Goal: Information Seeking & Learning: Learn about a topic

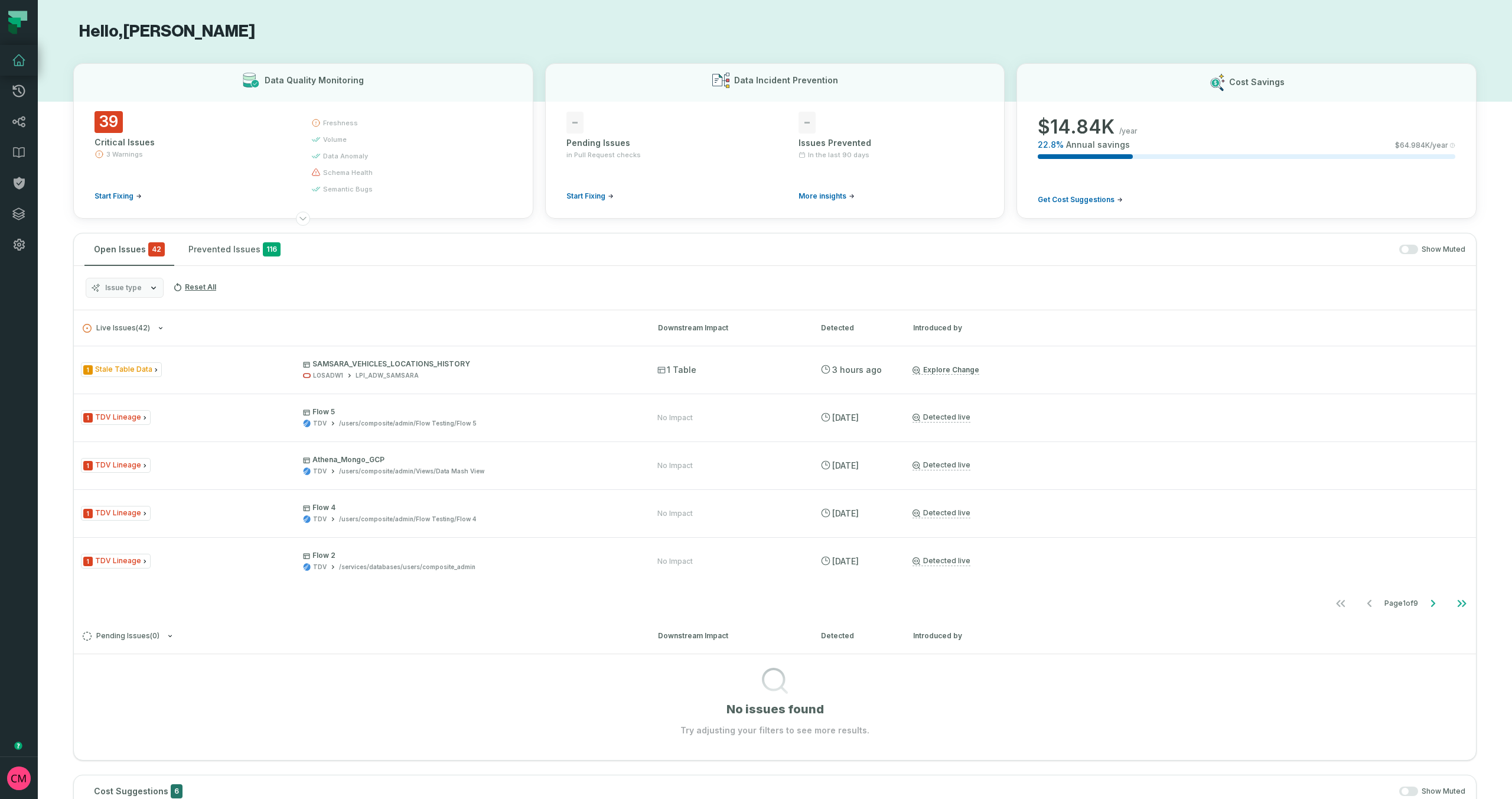
click at [142, 286] on button "Issue type" at bounding box center [124, 287] width 78 height 20
click at [392, 302] on div "Issue type Reset All" at bounding box center [775, 288] width 1402 height 44
click at [203, 285] on button "Reset All" at bounding box center [195, 287] width 52 height 19
click at [147, 634] on span "Pending Issues ( 0 )" at bounding box center [121, 636] width 77 height 8
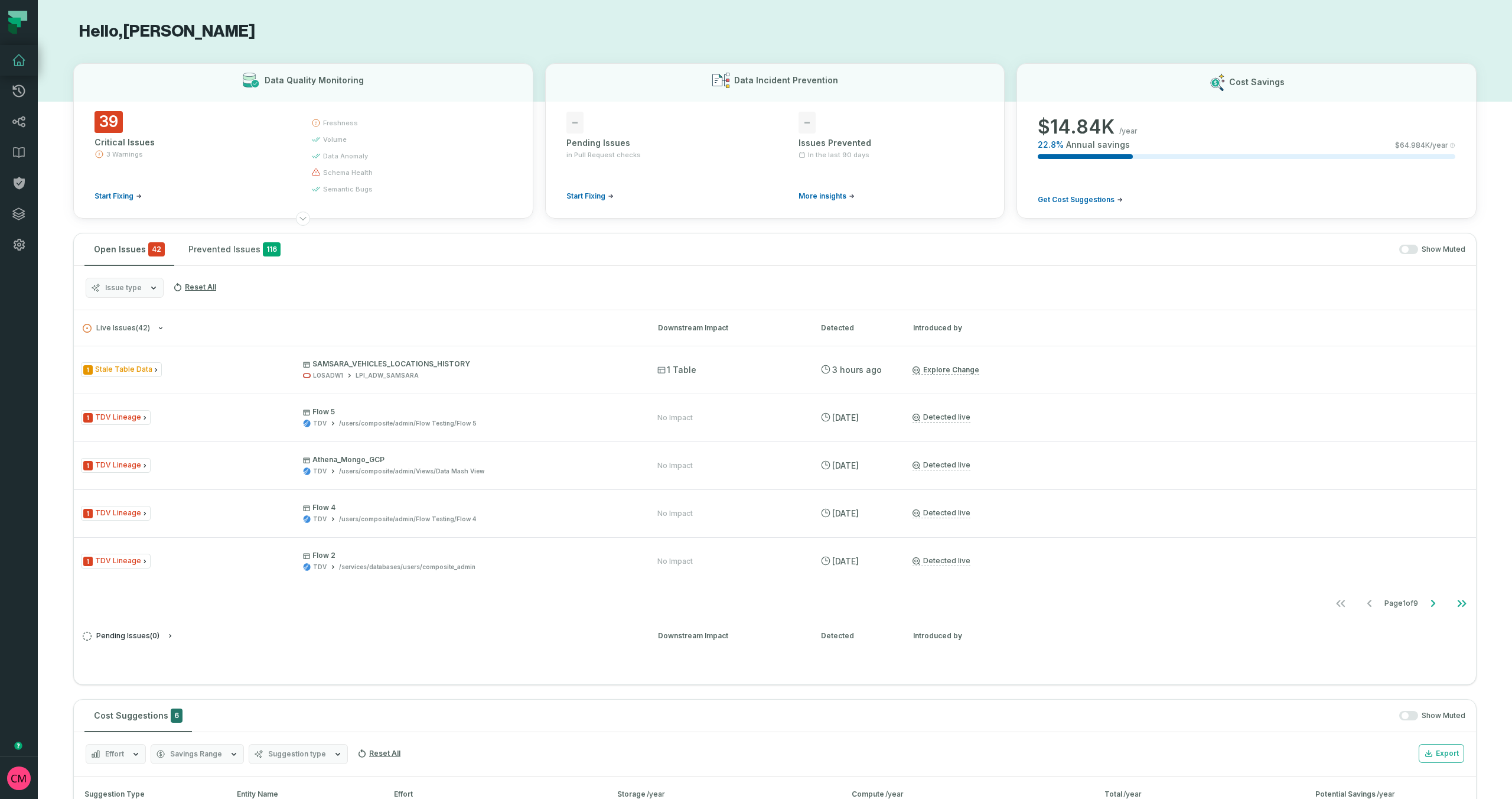
click at [156, 635] on span "Pending Issues ( 0 )" at bounding box center [121, 636] width 77 height 8
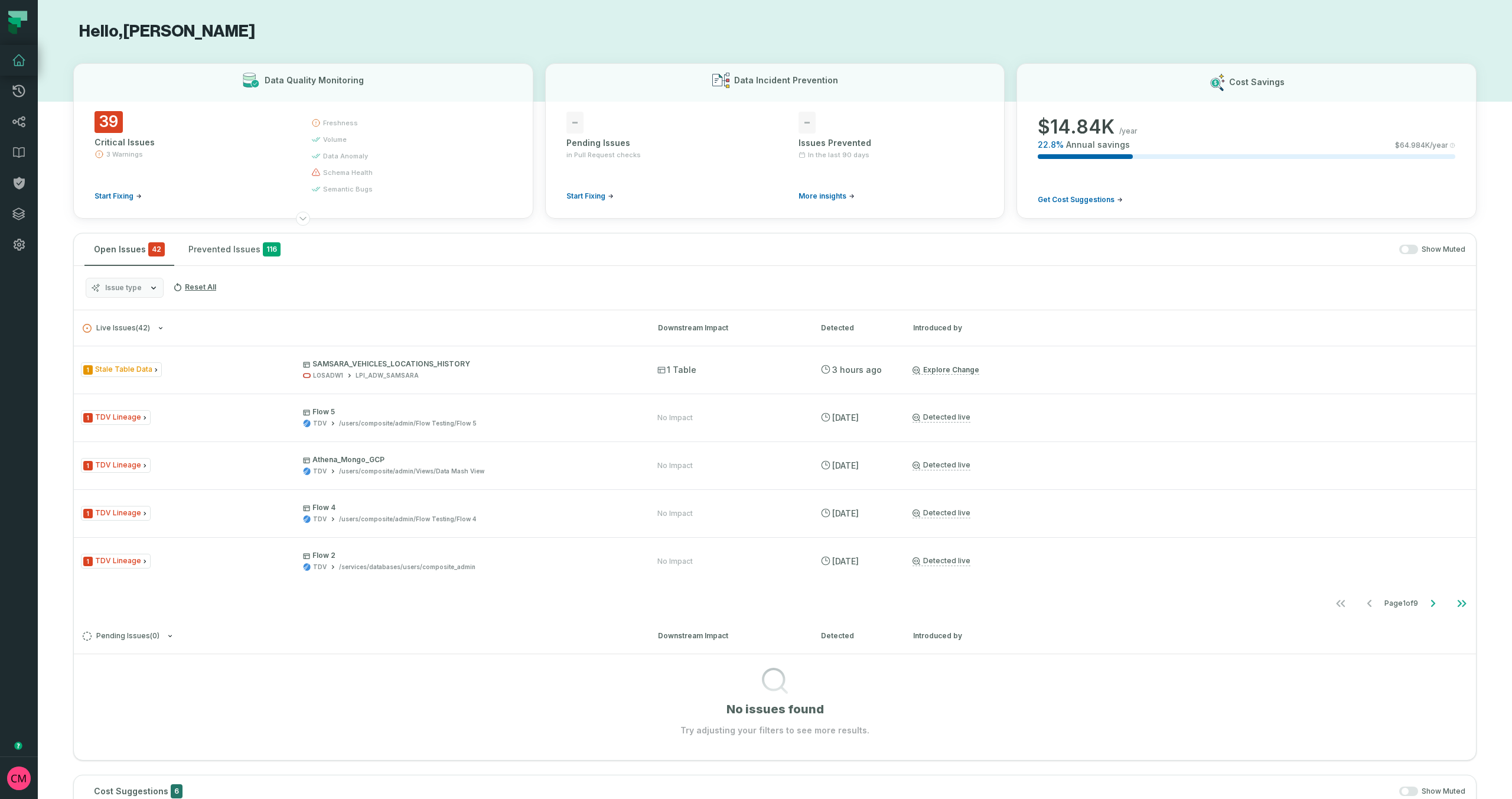
click at [139, 285] on span "Issue type" at bounding box center [123, 288] width 37 height 9
click at [102, 334] on button "All Issue Types" at bounding box center [98, 336] width 9 height 9
click at [343, 298] on div "Issue type Reset All" at bounding box center [775, 288] width 1402 height 44
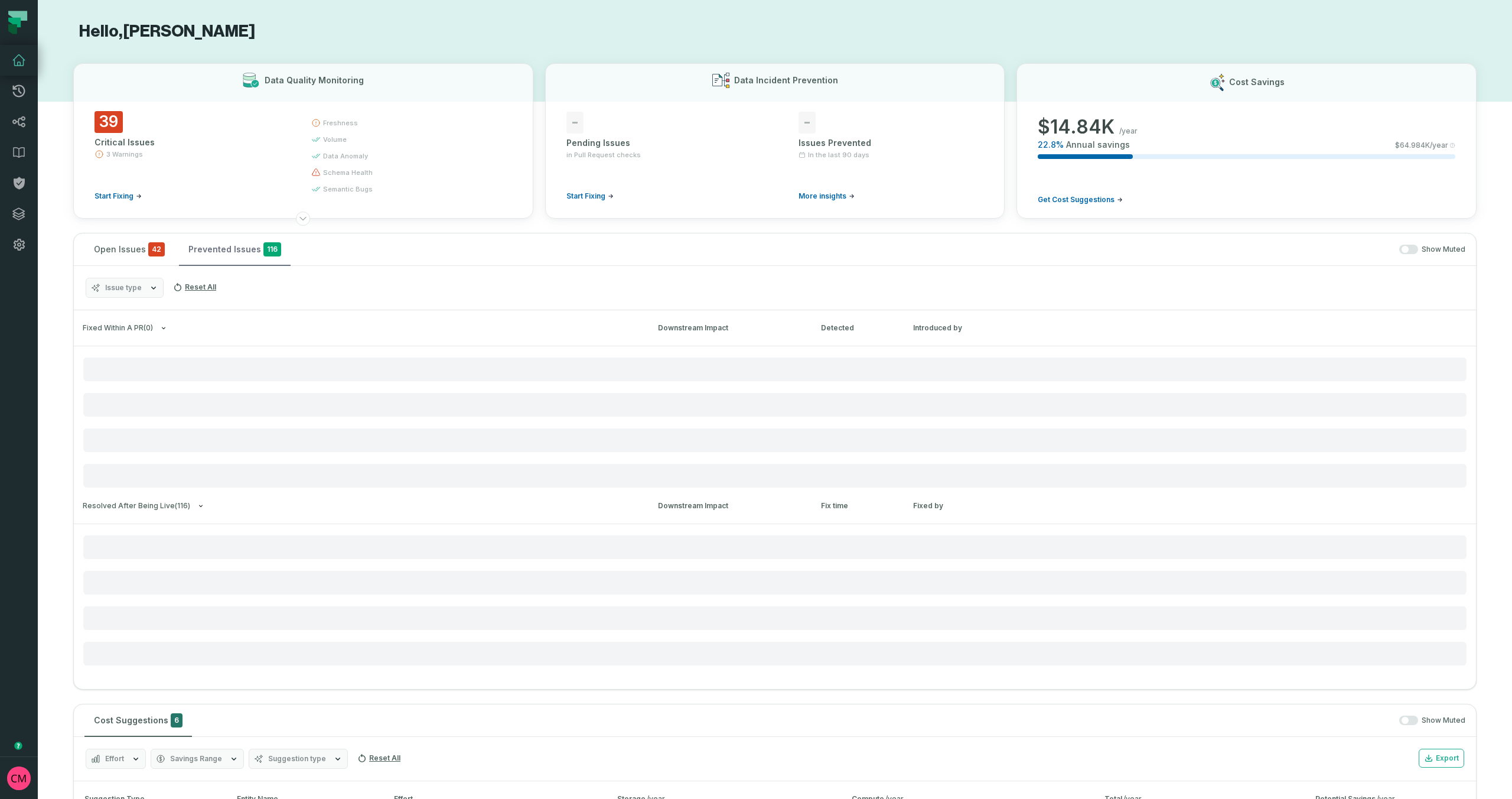
click at [205, 251] on button "Prevented Issues 116" at bounding box center [234, 249] width 112 height 32
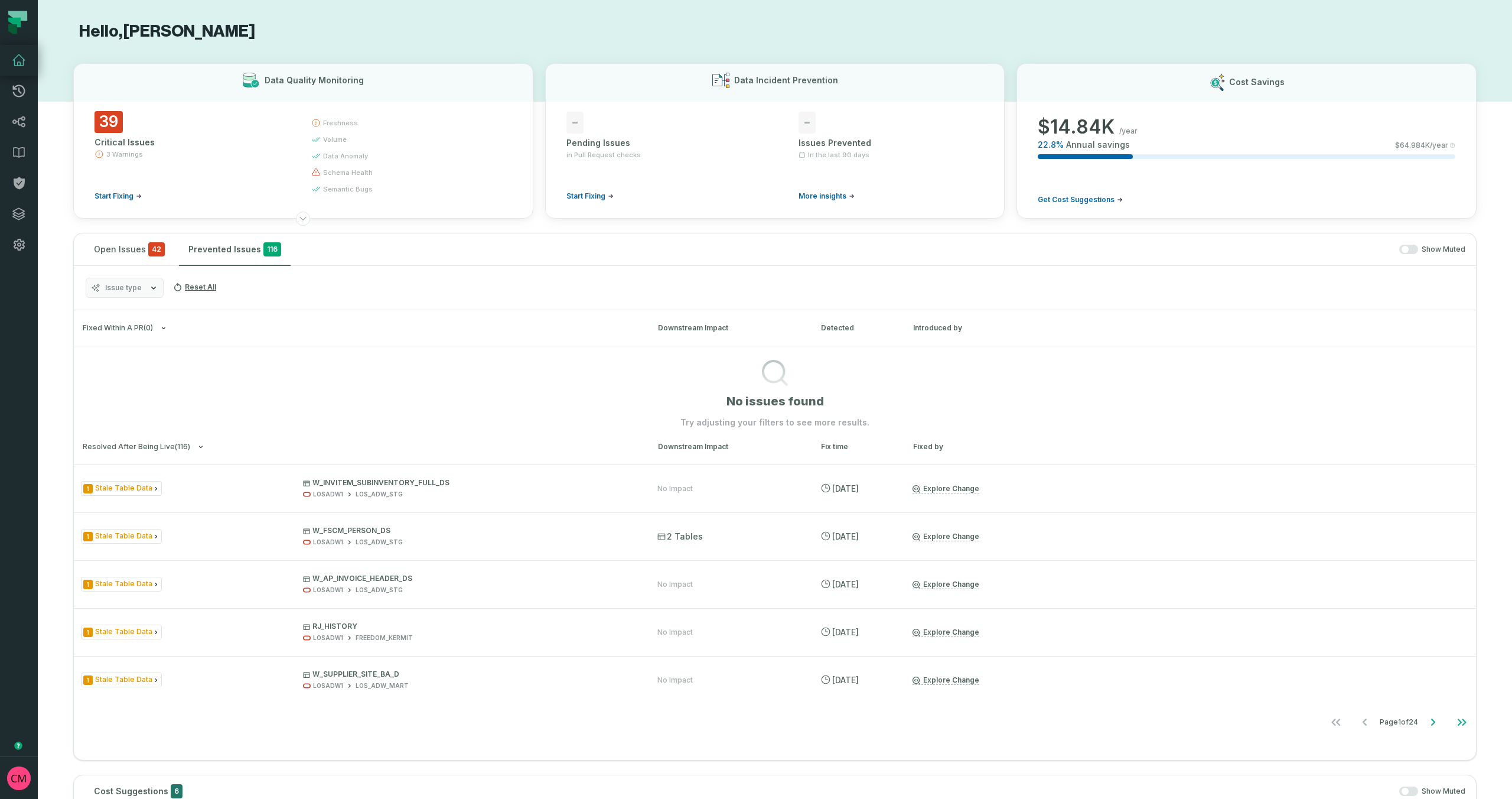
scroll to position [20, 0]
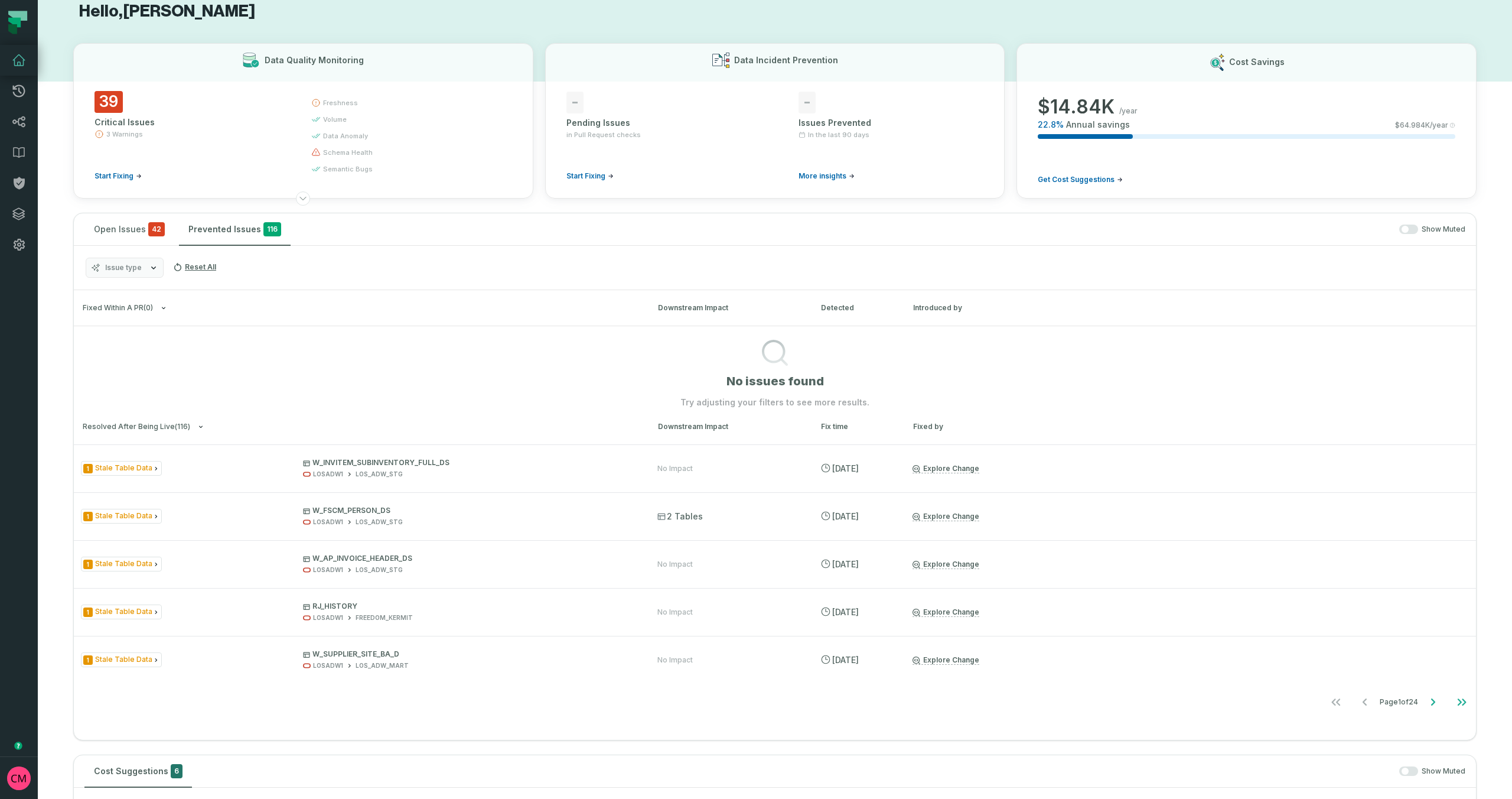
click at [142, 274] on button "Issue type" at bounding box center [124, 267] width 78 height 20
click at [221, 295] on button "Reset" at bounding box center [217, 294] width 15 height 9
click at [90, 317] on label "All Issue Types" at bounding box center [159, 315] width 146 height 23
click at [94, 317] on button "All Issue Types" at bounding box center [98, 315] width 9 height 9
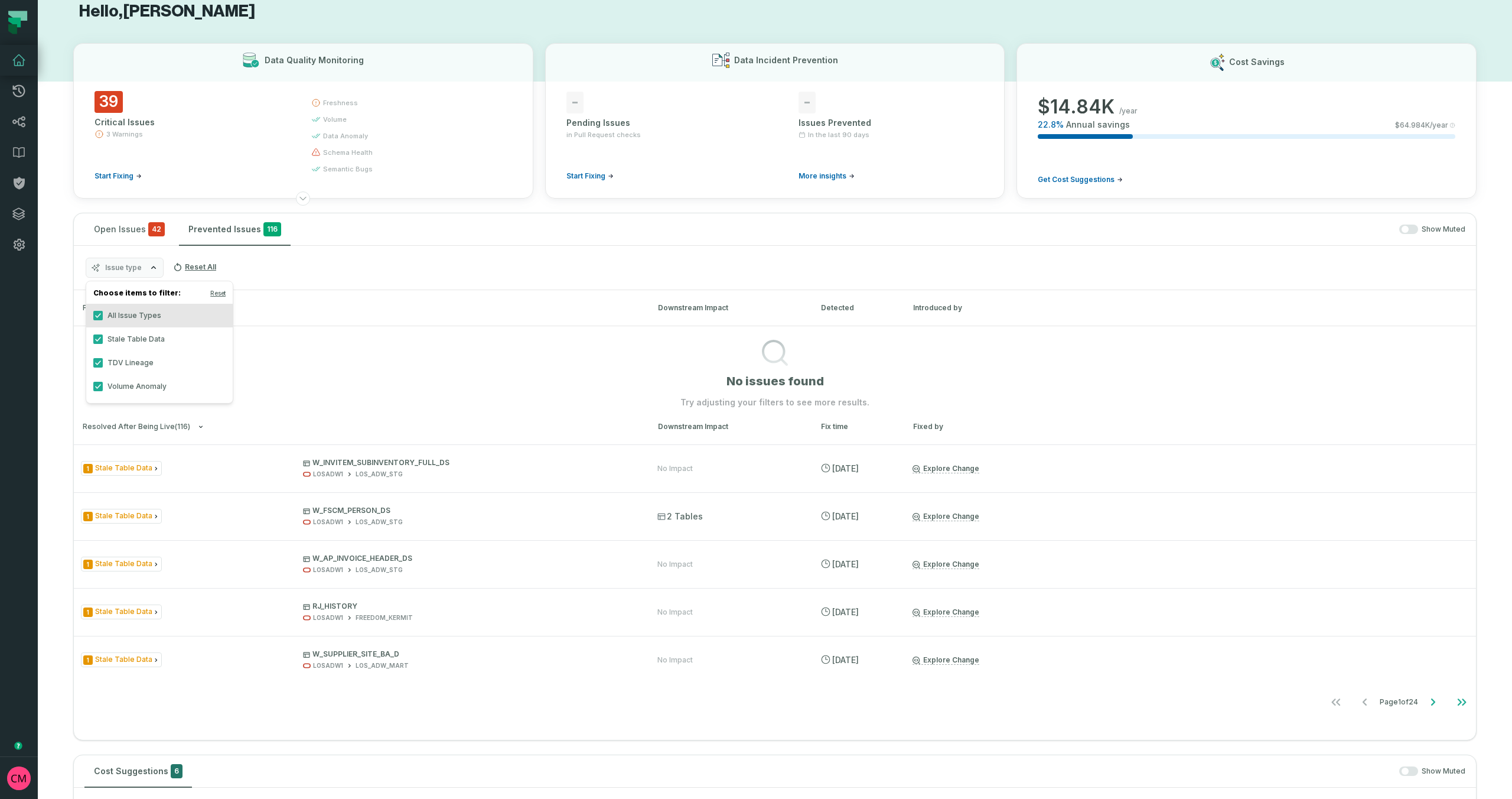
click at [351, 267] on div "Issue type Reset All" at bounding box center [775, 267] width 1402 height 44
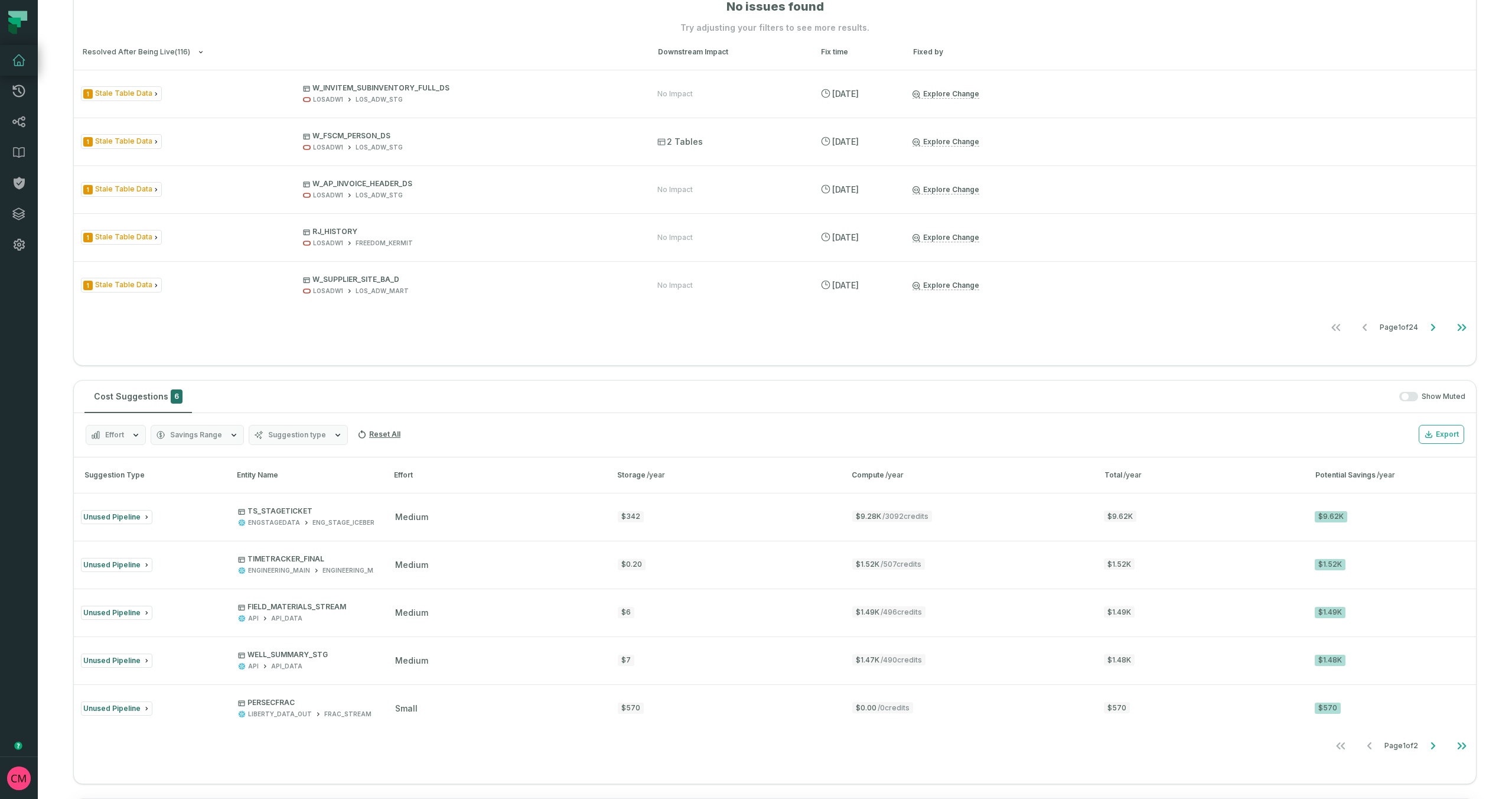
scroll to position [397, 0]
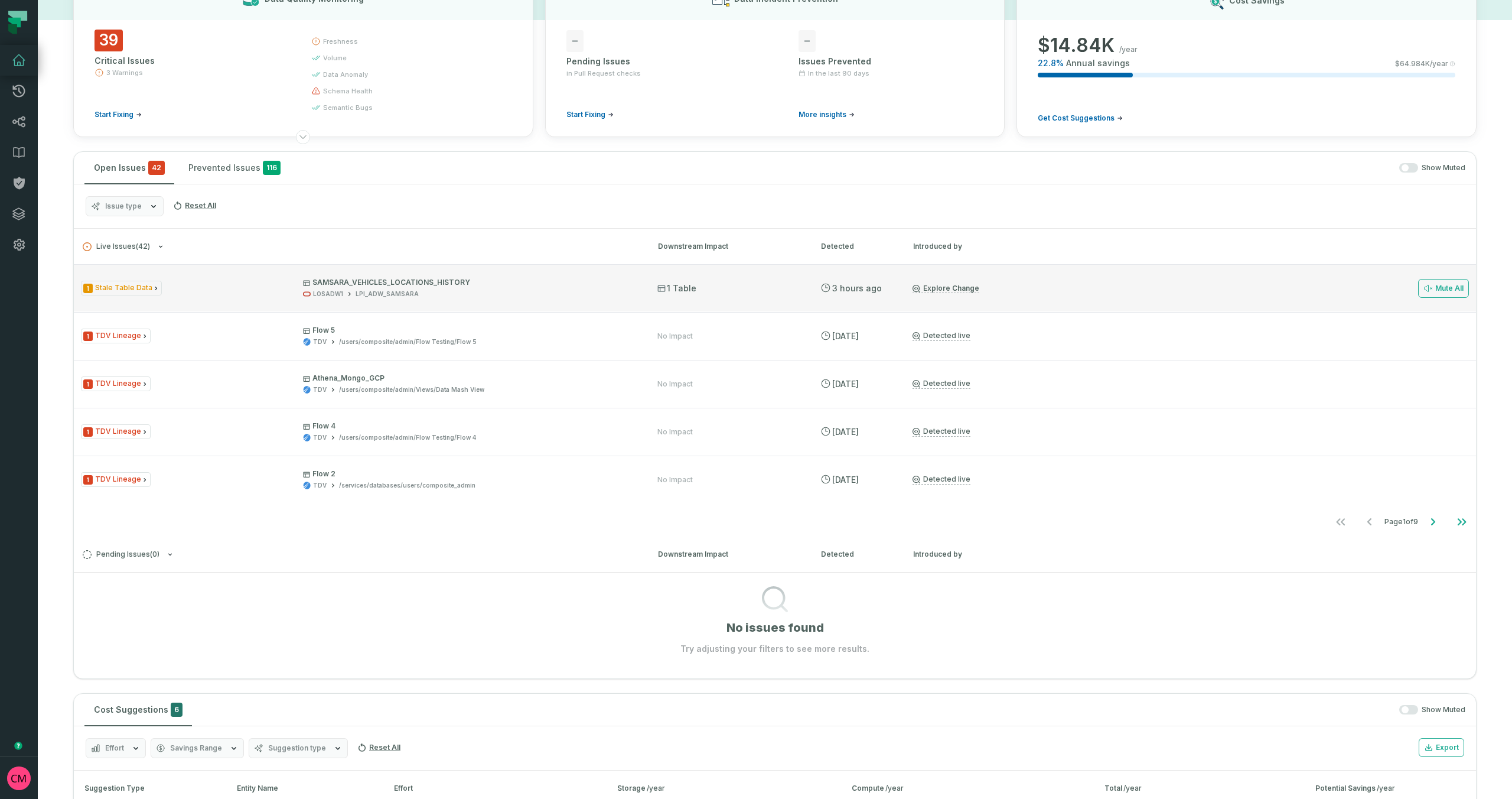
scroll to position [84, 0]
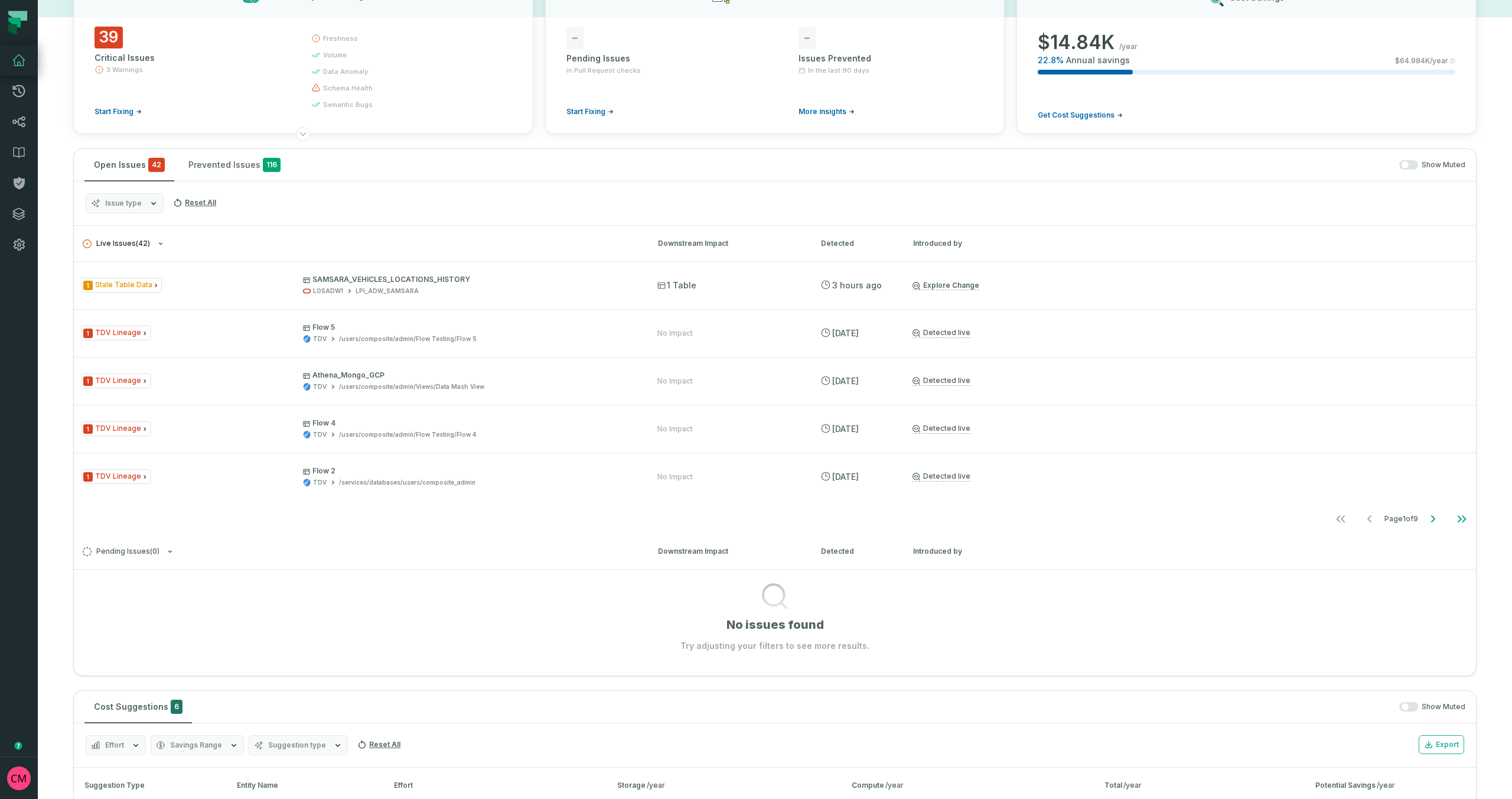
click at [157, 244] on icon "button" at bounding box center [161, 244] width 7 height 8
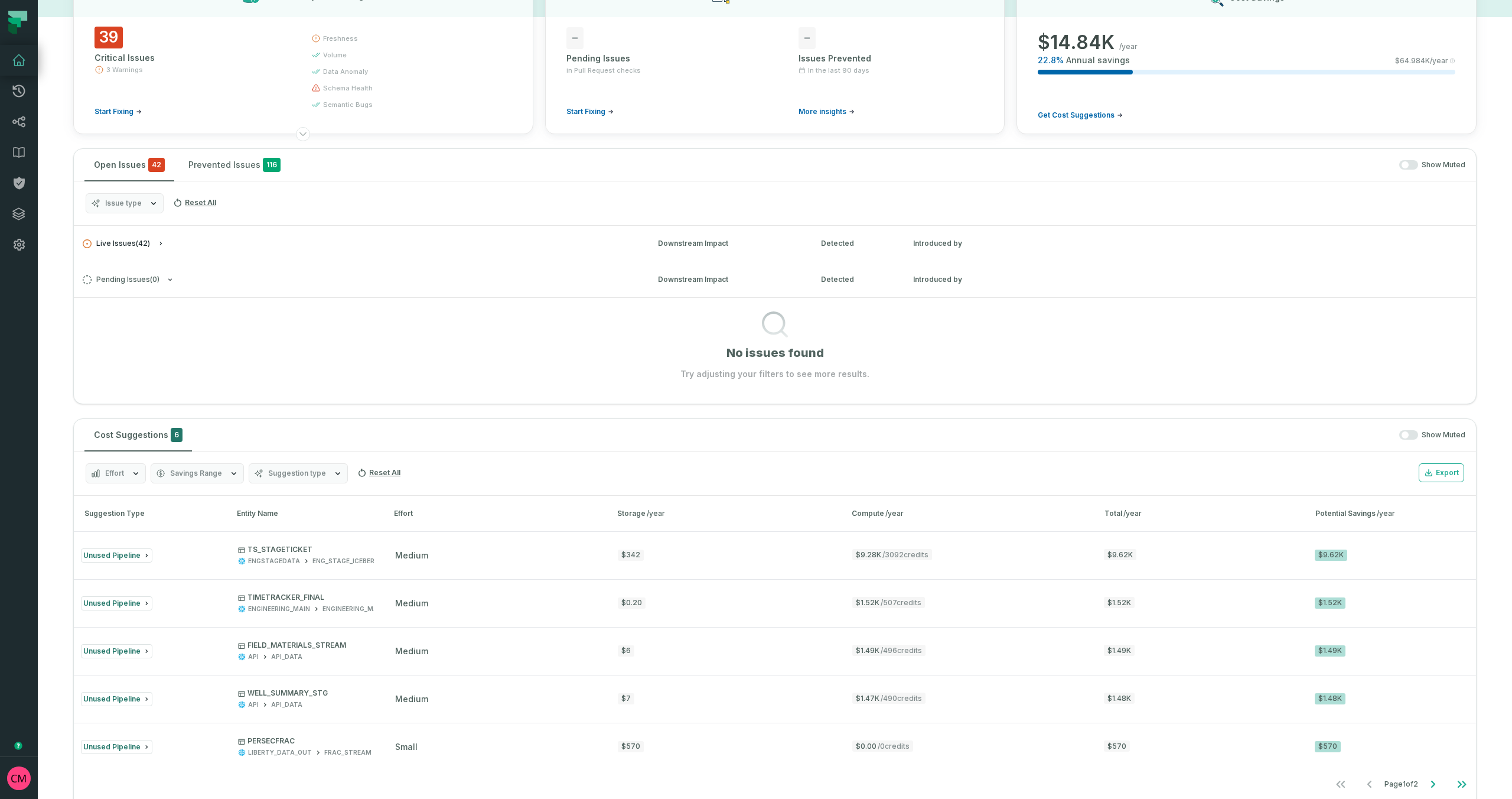
click at [160, 243] on icon "button" at bounding box center [161, 244] width 3 height 4
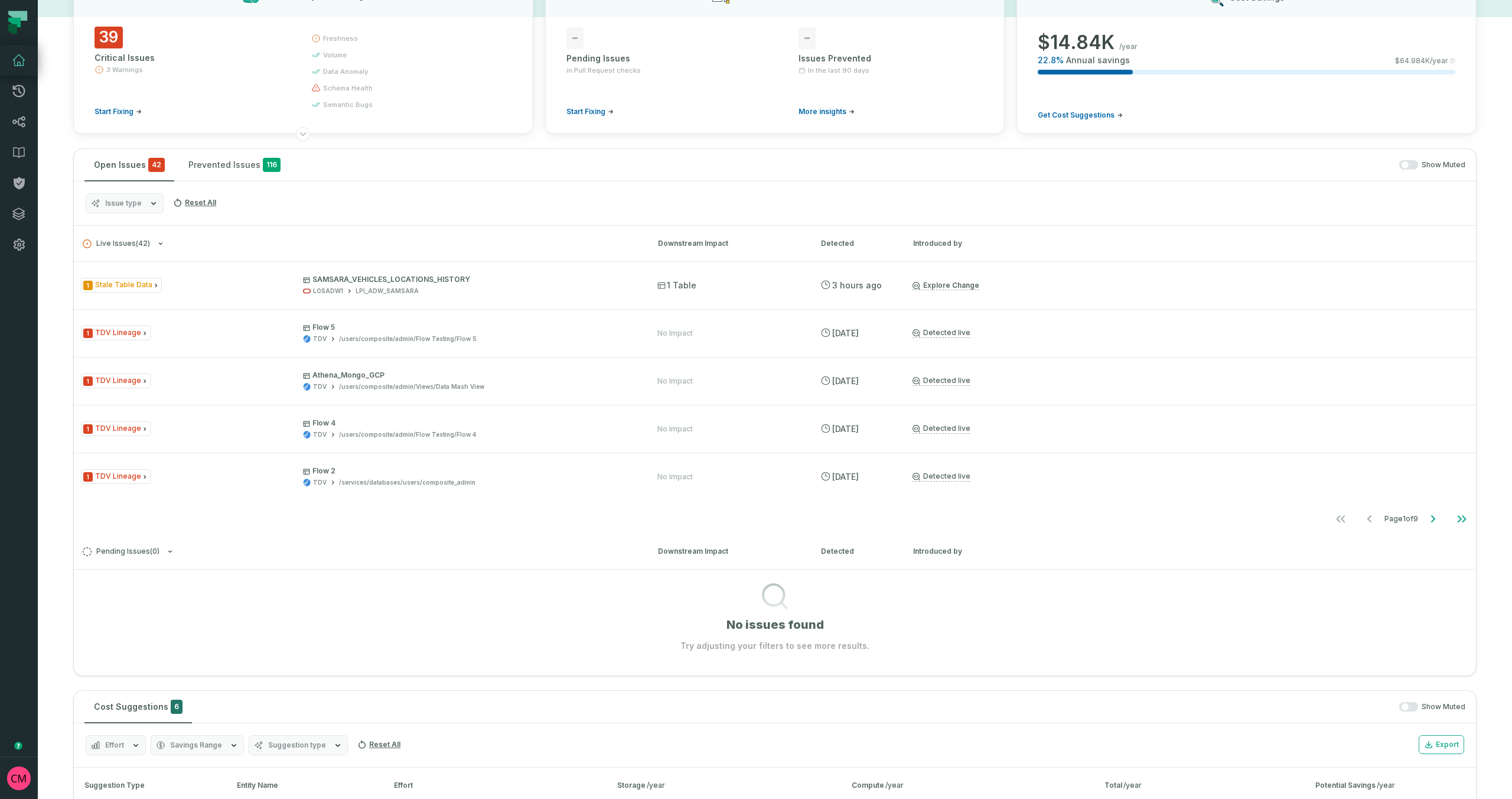
click at [154, 203] on icon "button" at bounding box center [153, 204] width 5 height 3
click at [154, 203] on icon "button" at bounding box center [154, 204] width 9 height 9
click at [1404, 166] on span "button" at bounding box center [1405, 165] width 7 height 8
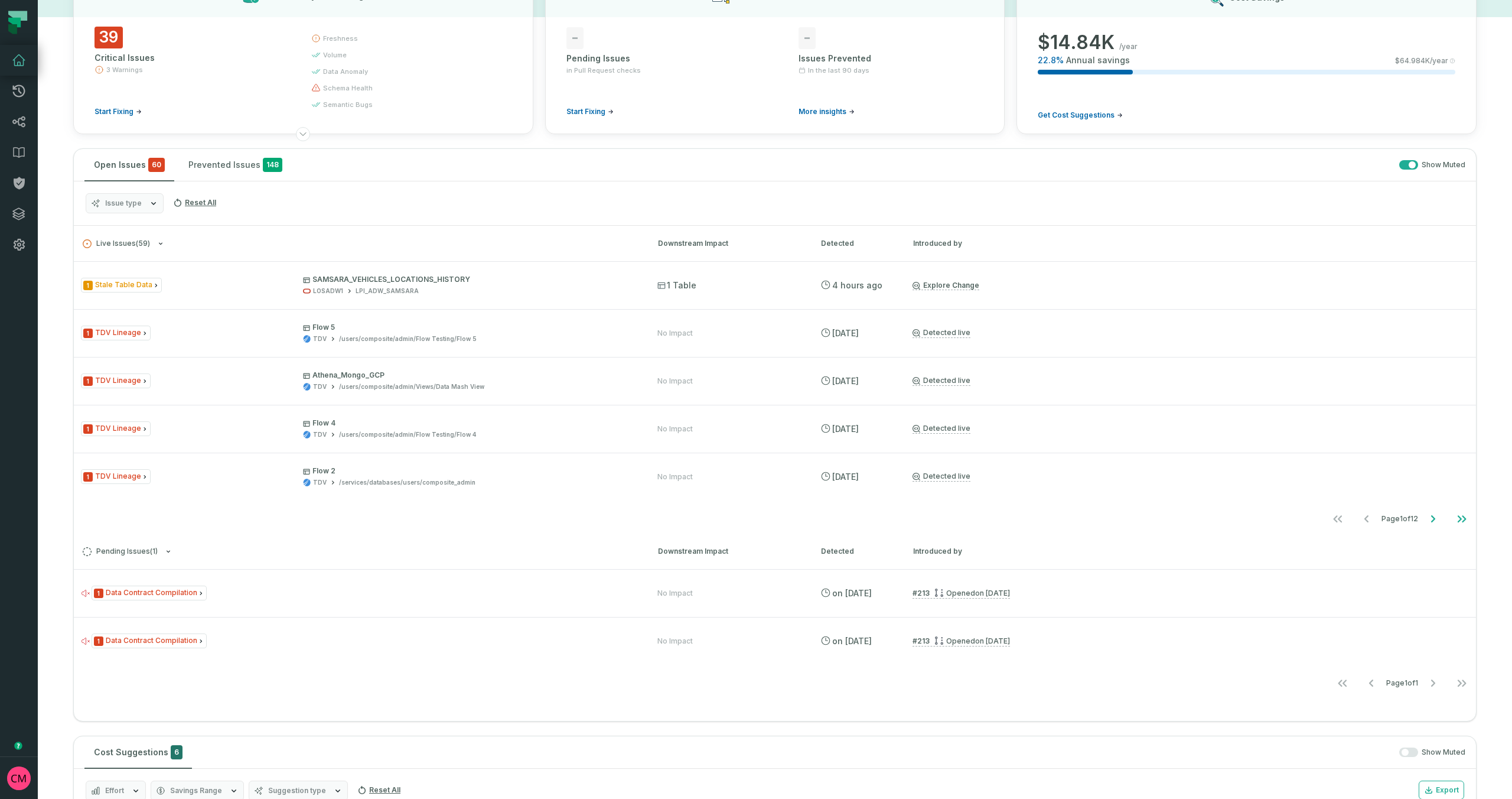
click at [153, 204] on icon "button" at bounding box center [153, 204] width 5 height 3
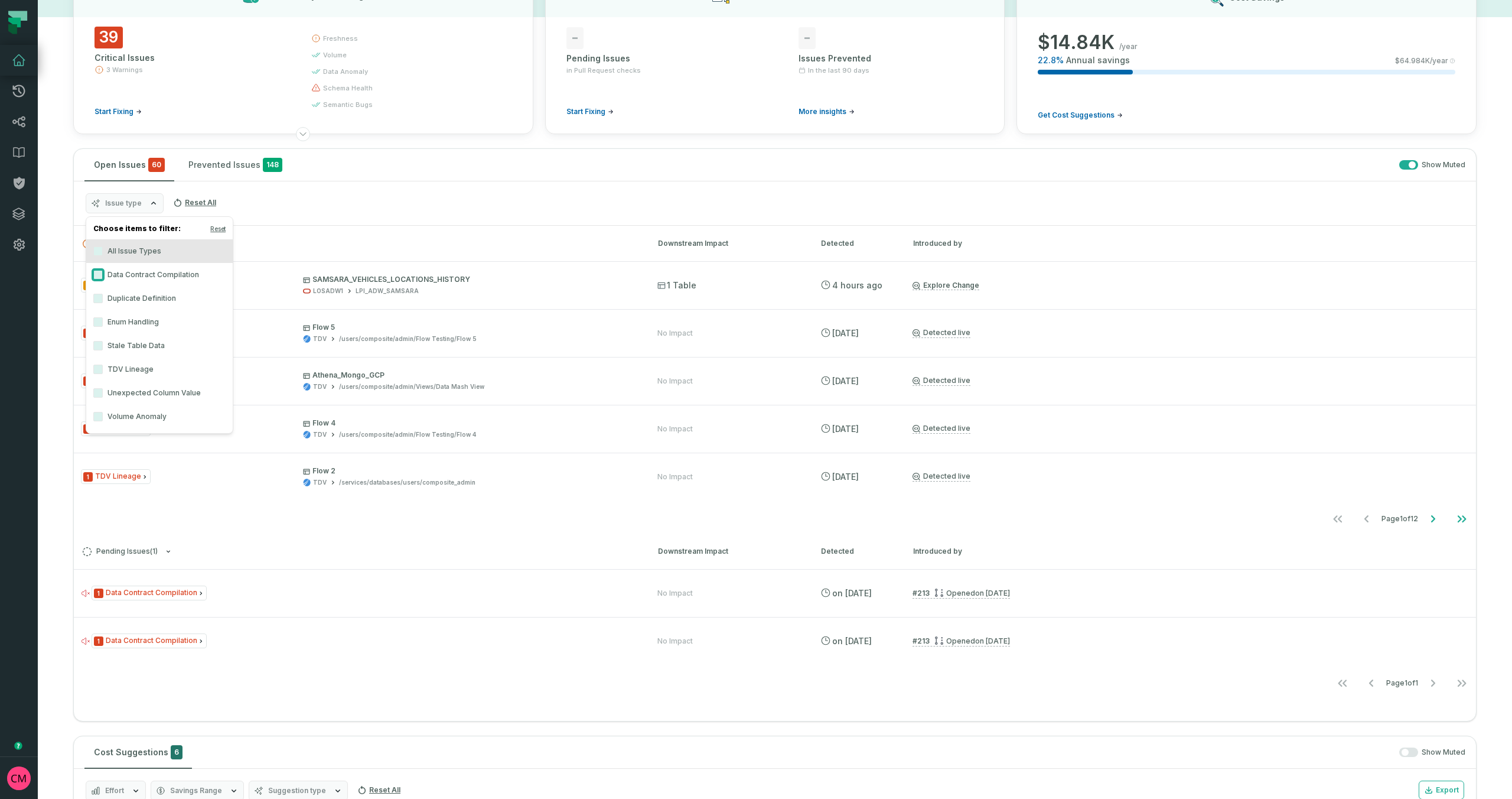
click at [97, 278] on button "Data Contract Compilation" at bounding box center [98, 275] width 9 height 9
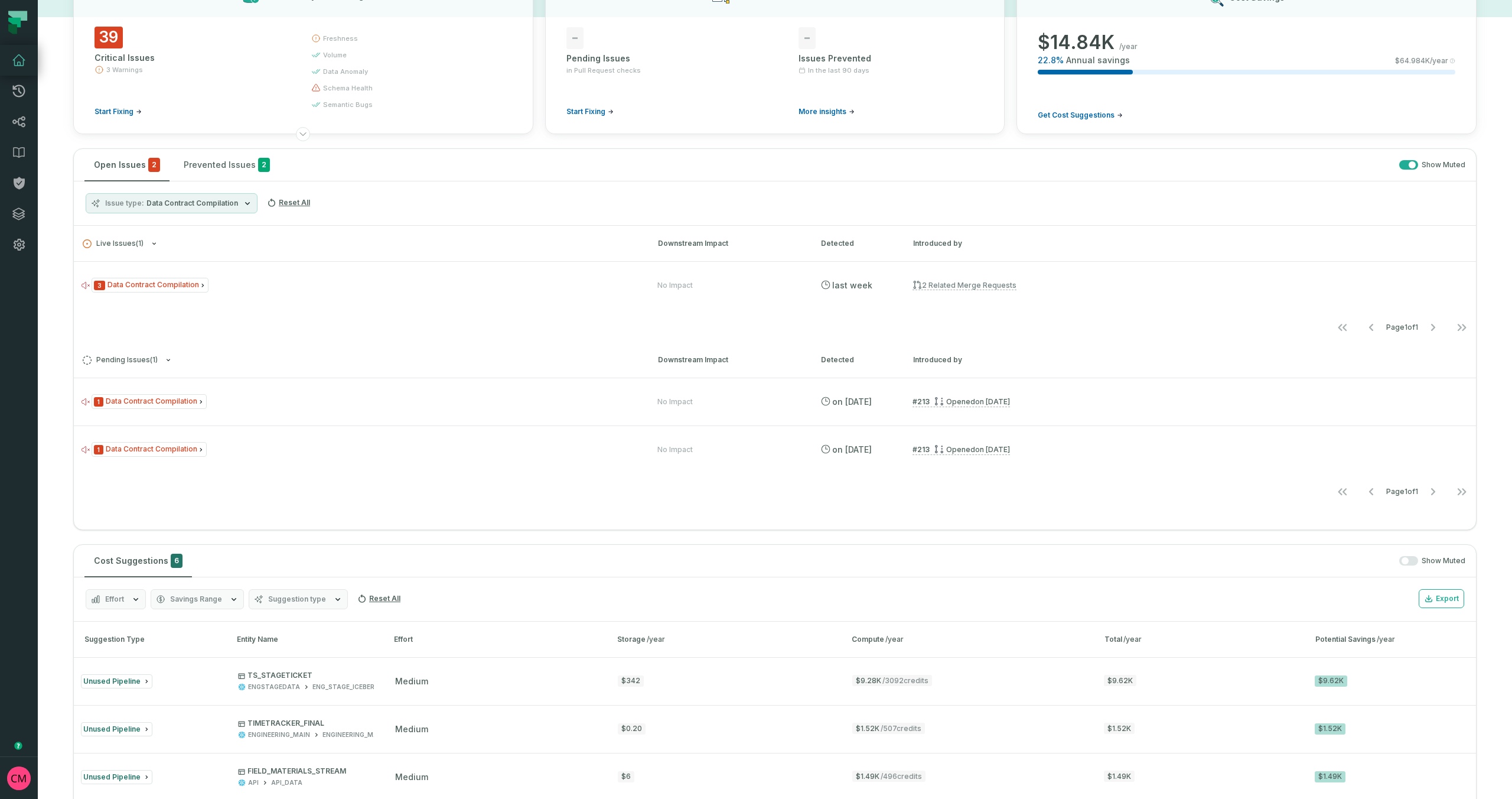
click at [460, 229] on h3 "Live Issues ( 1 ) Downstream Impact Detected Introduced by" at bounding box center [775, 244] width 1402 height 36
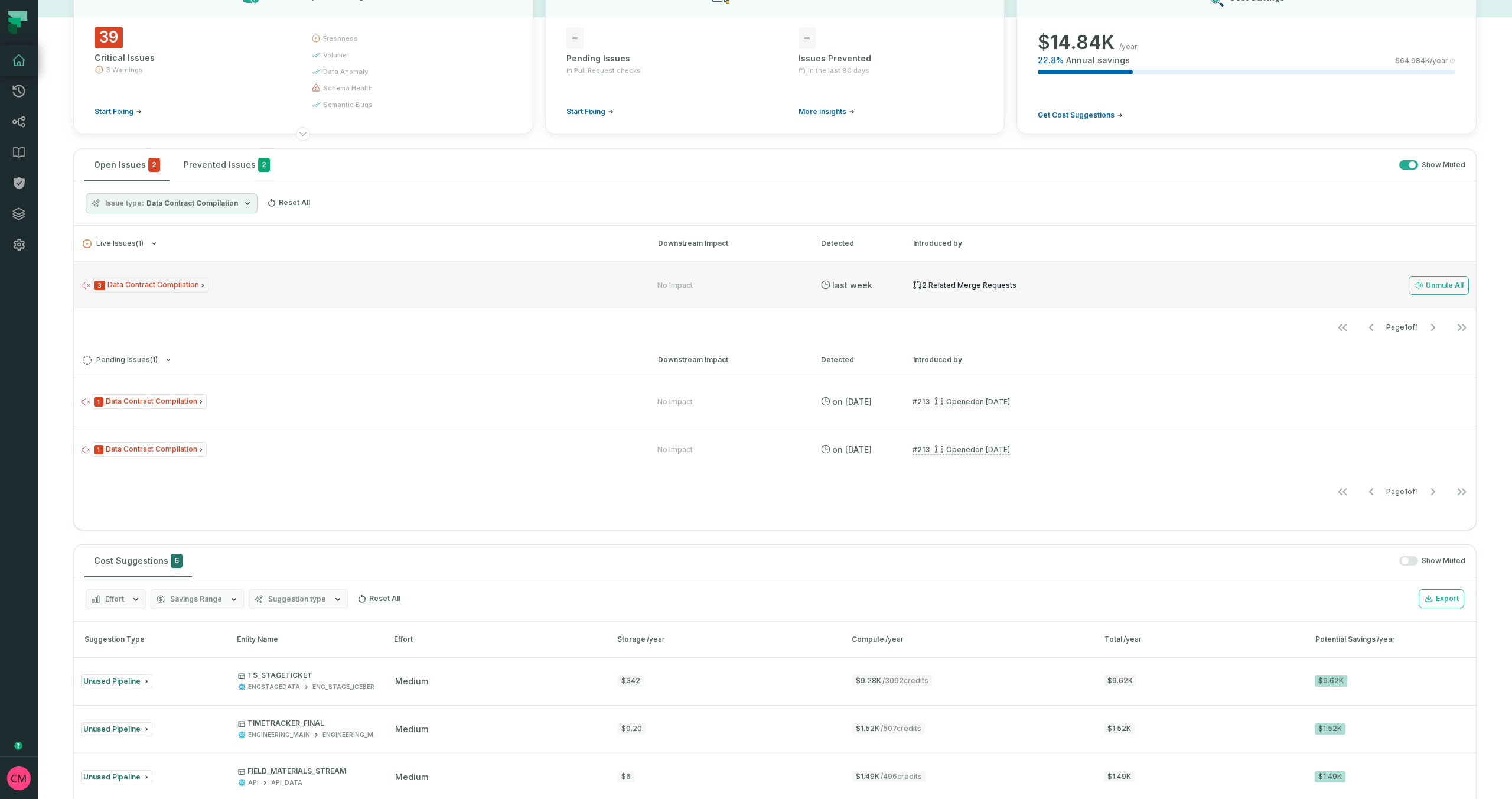
click at [183, 285] on span "3 Data Contract Compilation" at bounding box center [150, 285] width 117 height 15
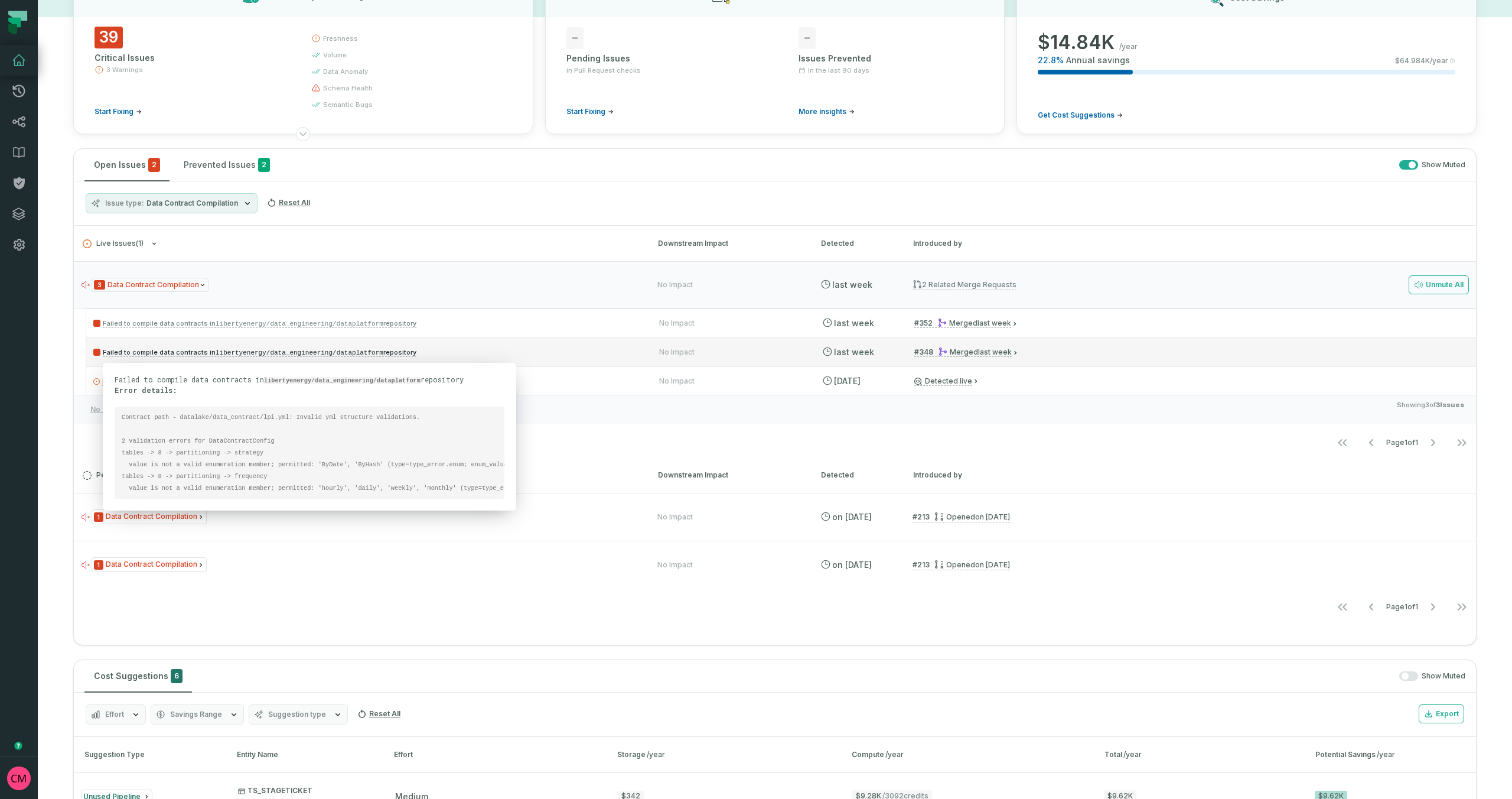
click at [361, 353] on code "libertyenergy/data_engineering/dataplatform" at bounding box center [299, 353] width 168 height 8
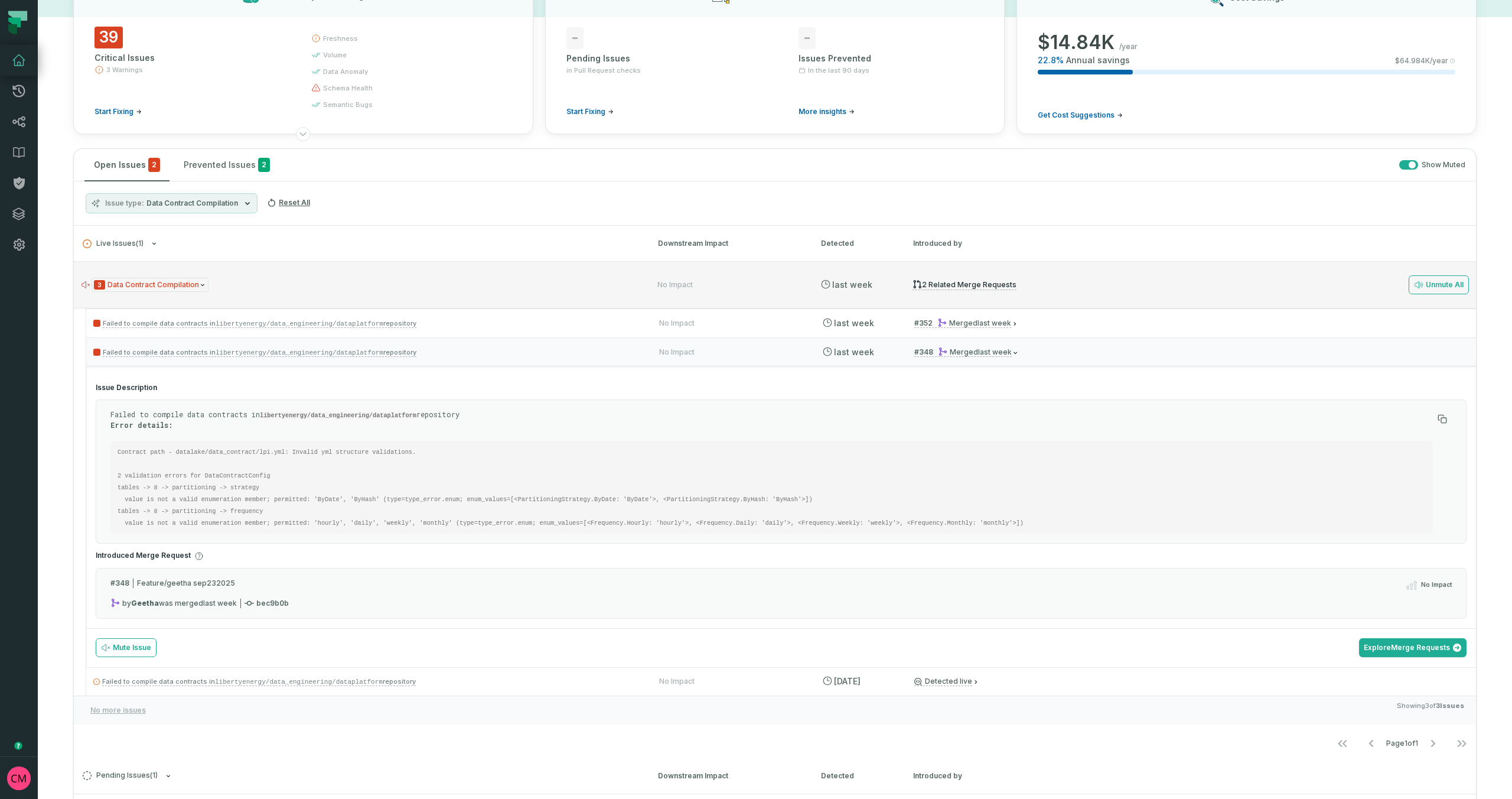
click at [292, 280] on div "3 Data Contract Compilation" at bounding box center [358, 285] width 555 height 15
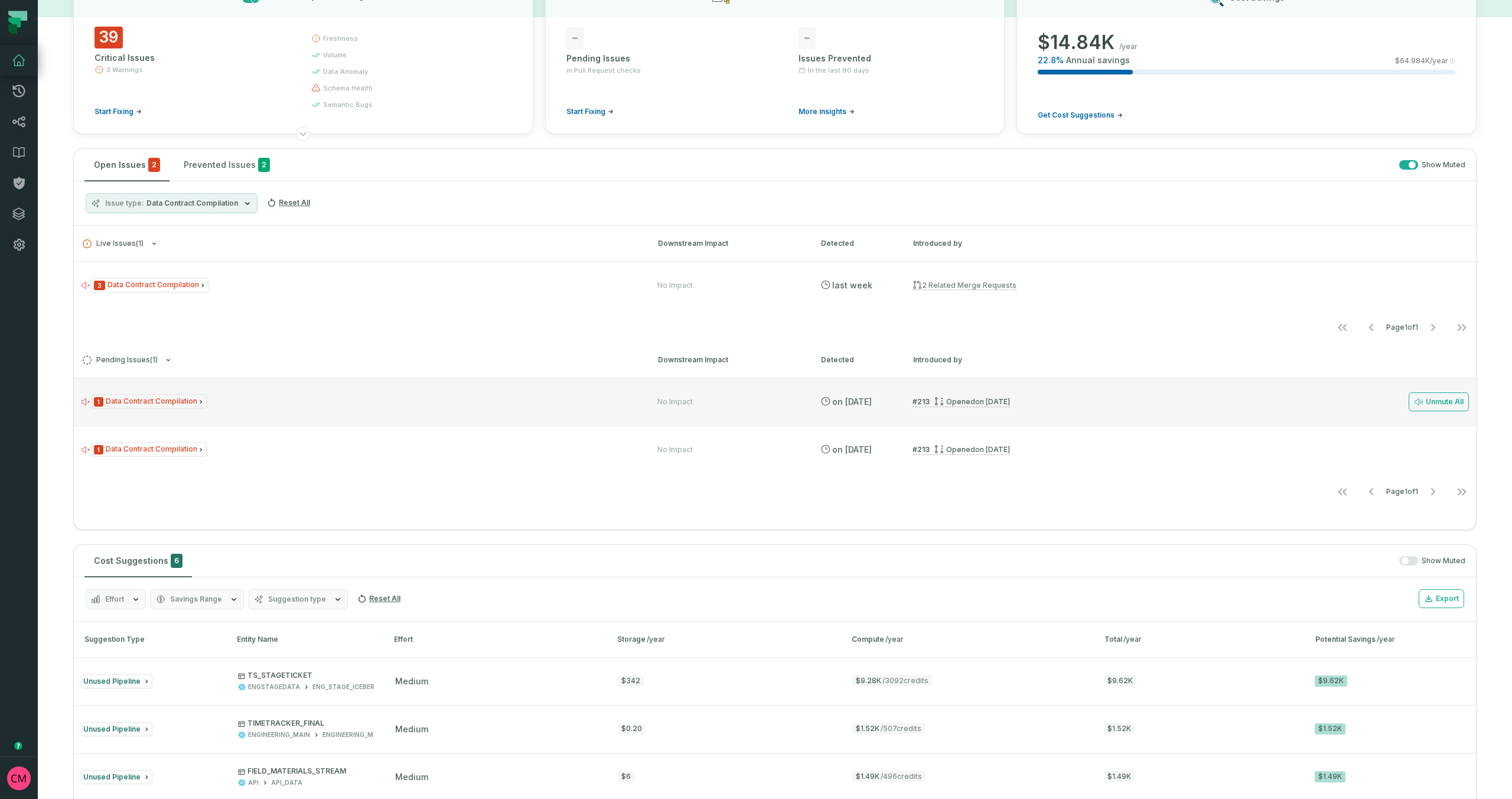
drag, startPoint x: 292, startPoint y: 280, endPoint x: 202, endPoint y: 405, distance: 154.0
click at [202, 405] on span "1 Data Contract Compilation" at bounding box center [149, 401] width 115 height 15
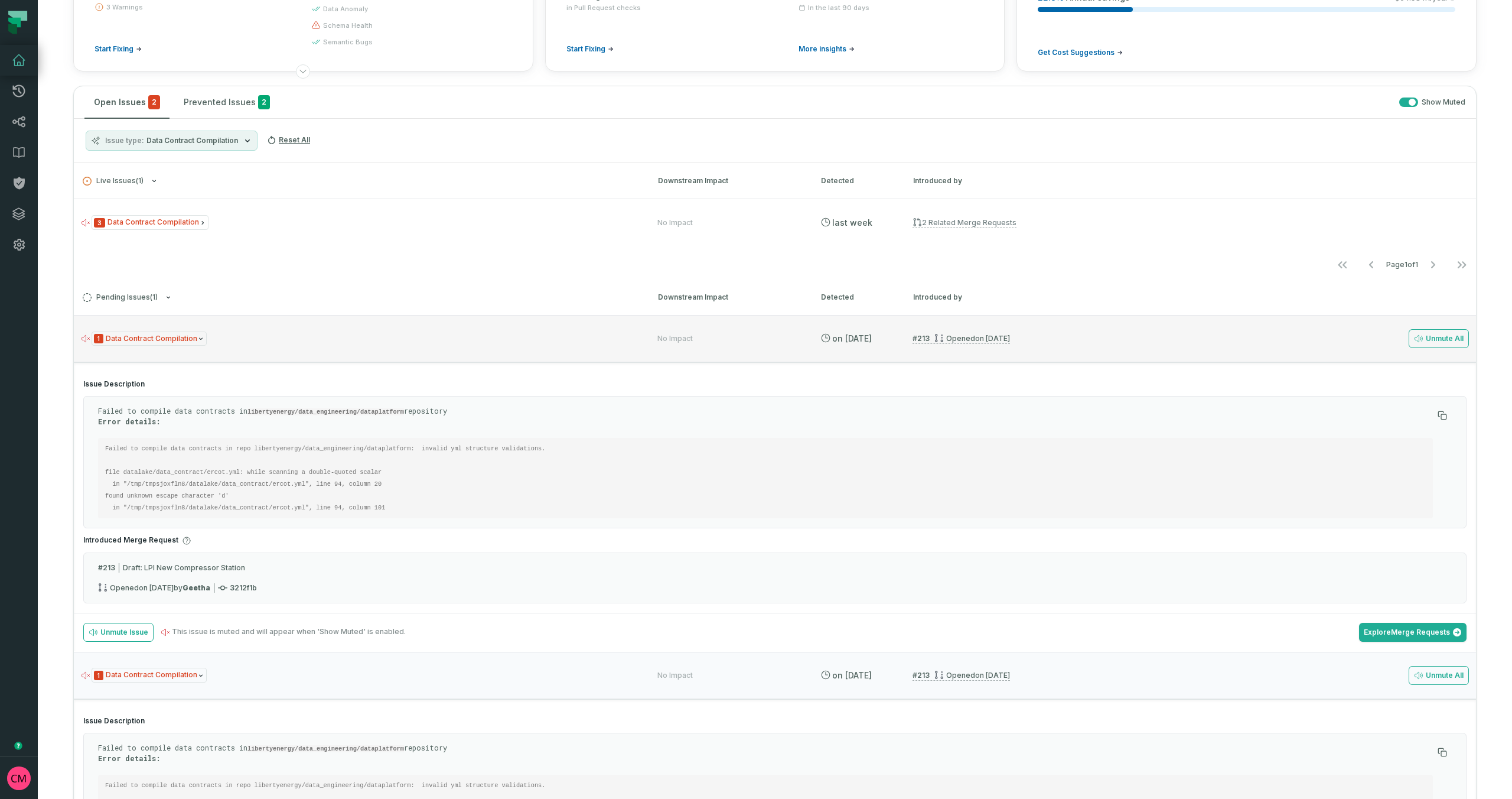
scroll to position [152, 0]
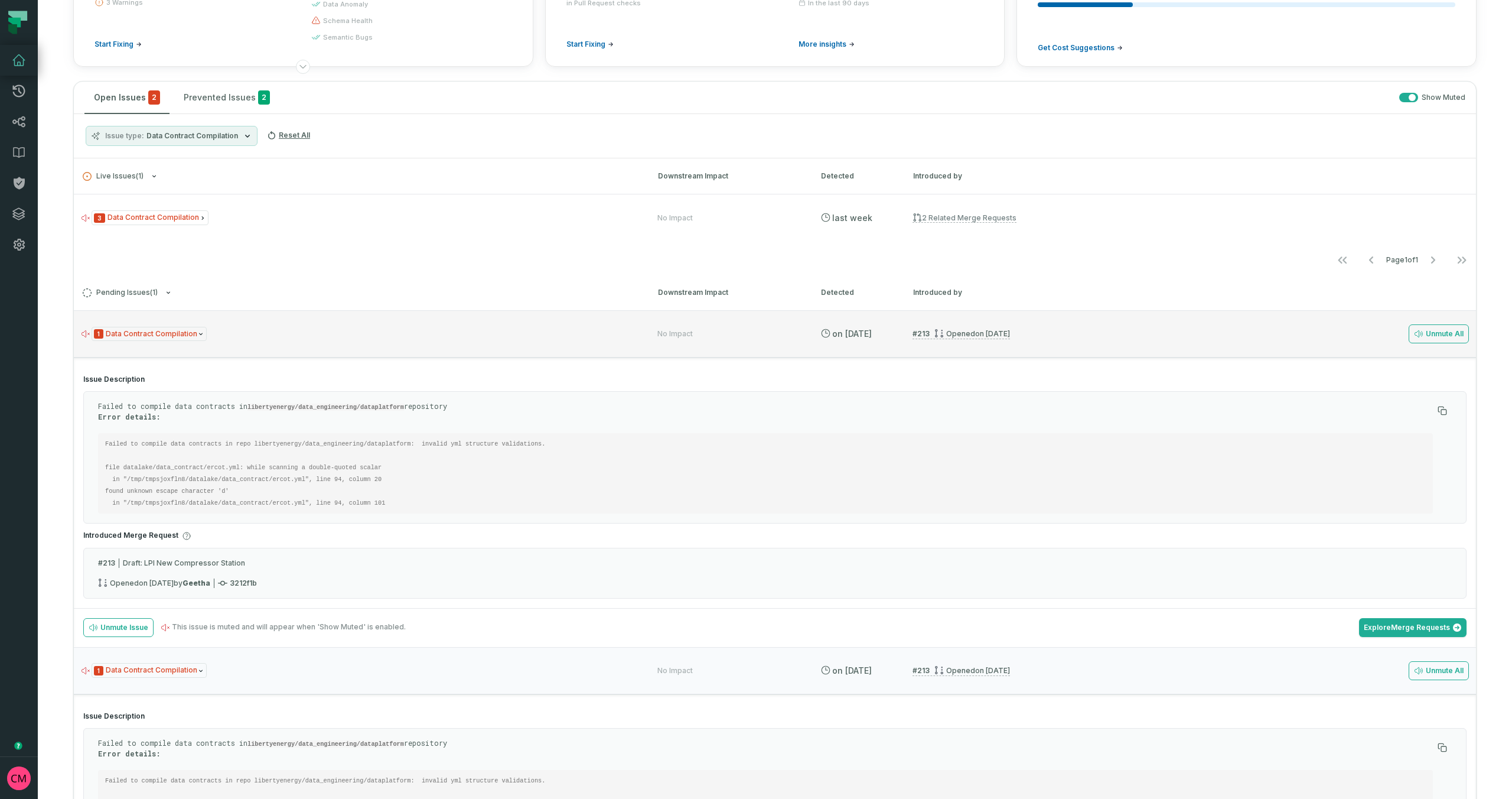
click at [295, 556] on div "# 213 Draft: LPI New Compressor Station Opened 8/6/2025, 1:03:31 PM by Geetha 3…" at bounding box center [775, 573] width 1384 height 51
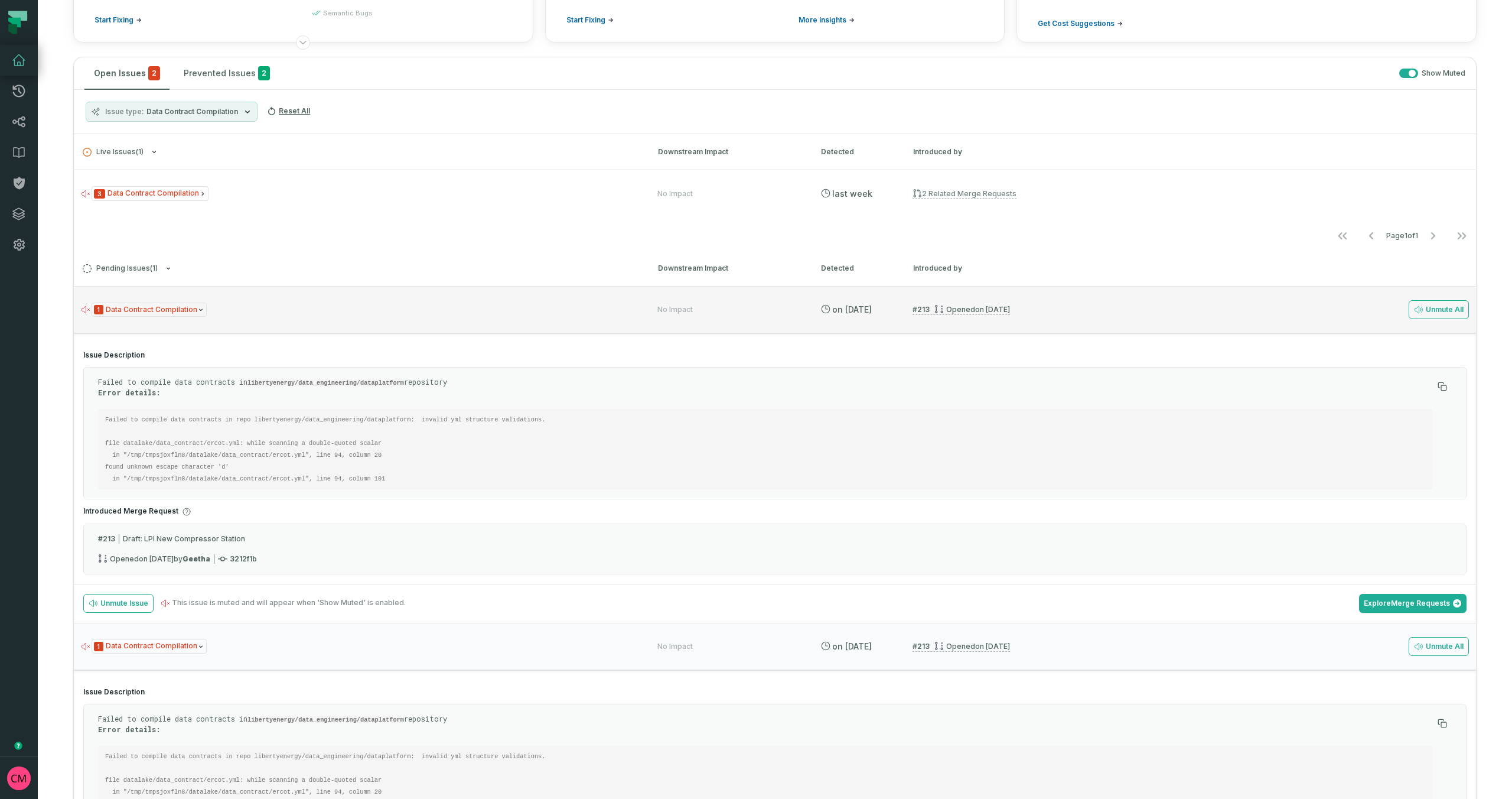
scroll to position [0, 0]
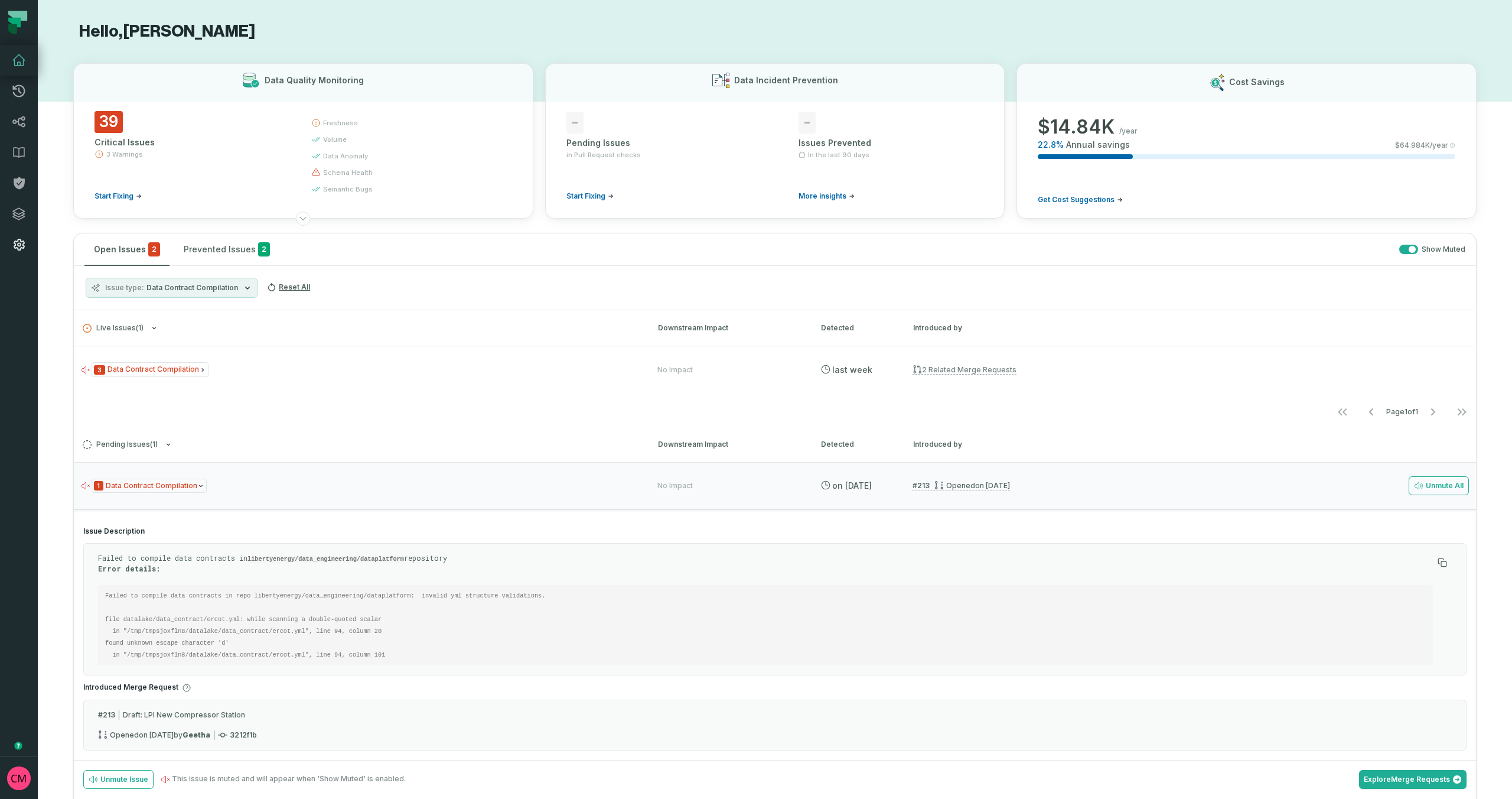
click at [20, 247] on icon at bounding box center [19, 244] width 14 height 14
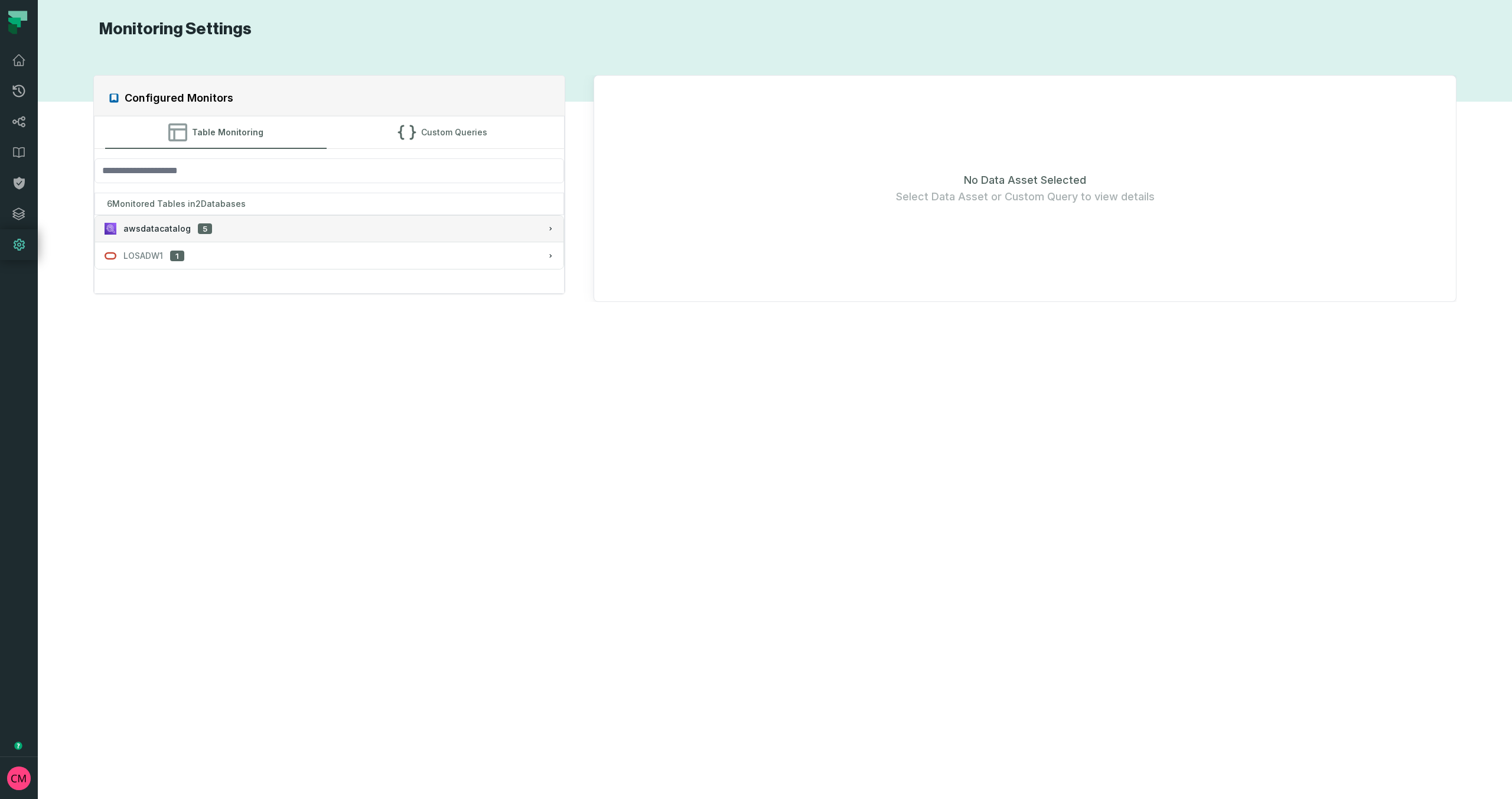
click at [169, 225] on span "awsdatacatalog" at bounding box center [157, 229] width 67 height 12
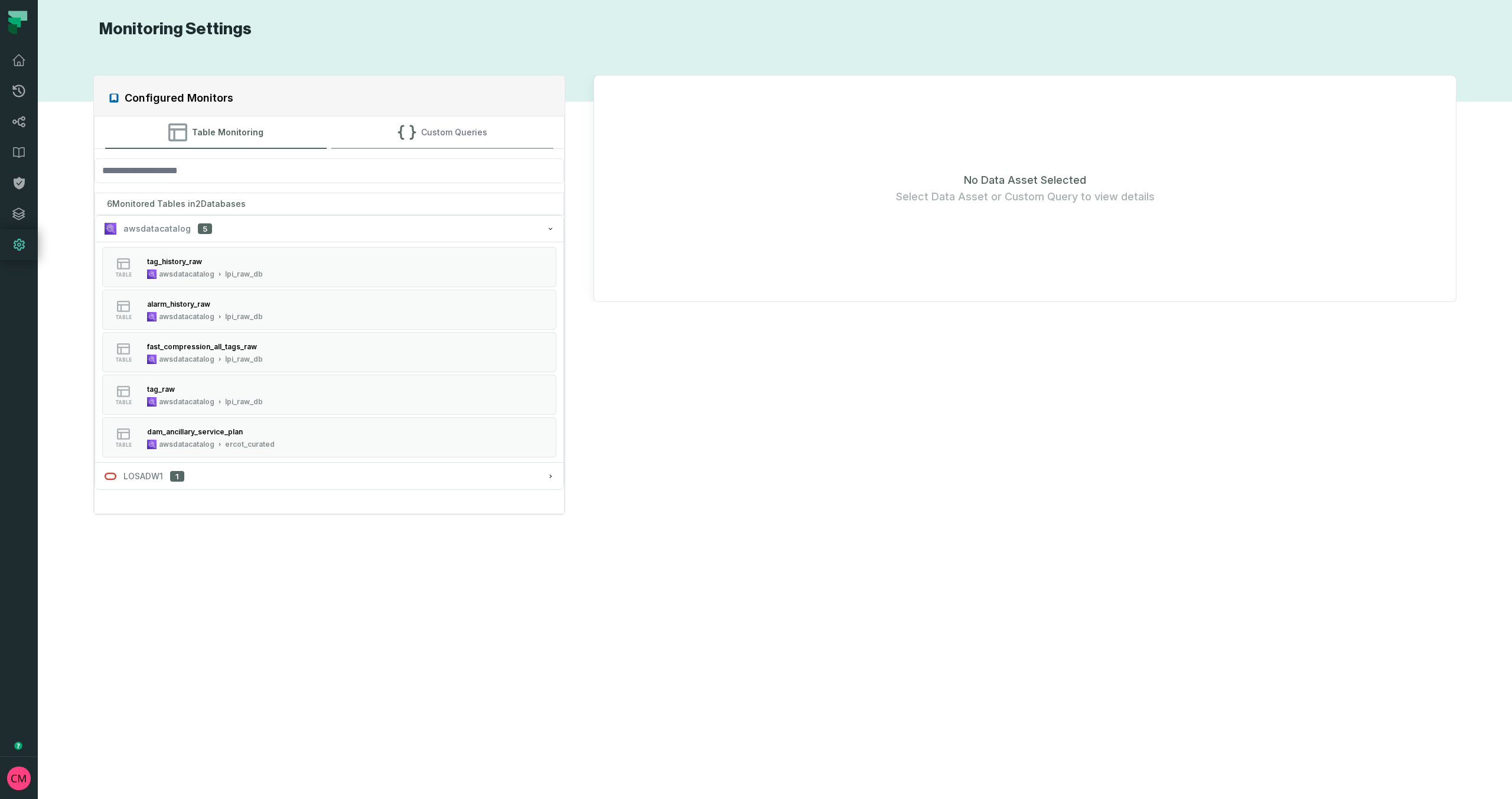
click at [450, 135] on button "Custom Queries" at bounding box center [442, 132] width 222 height 32
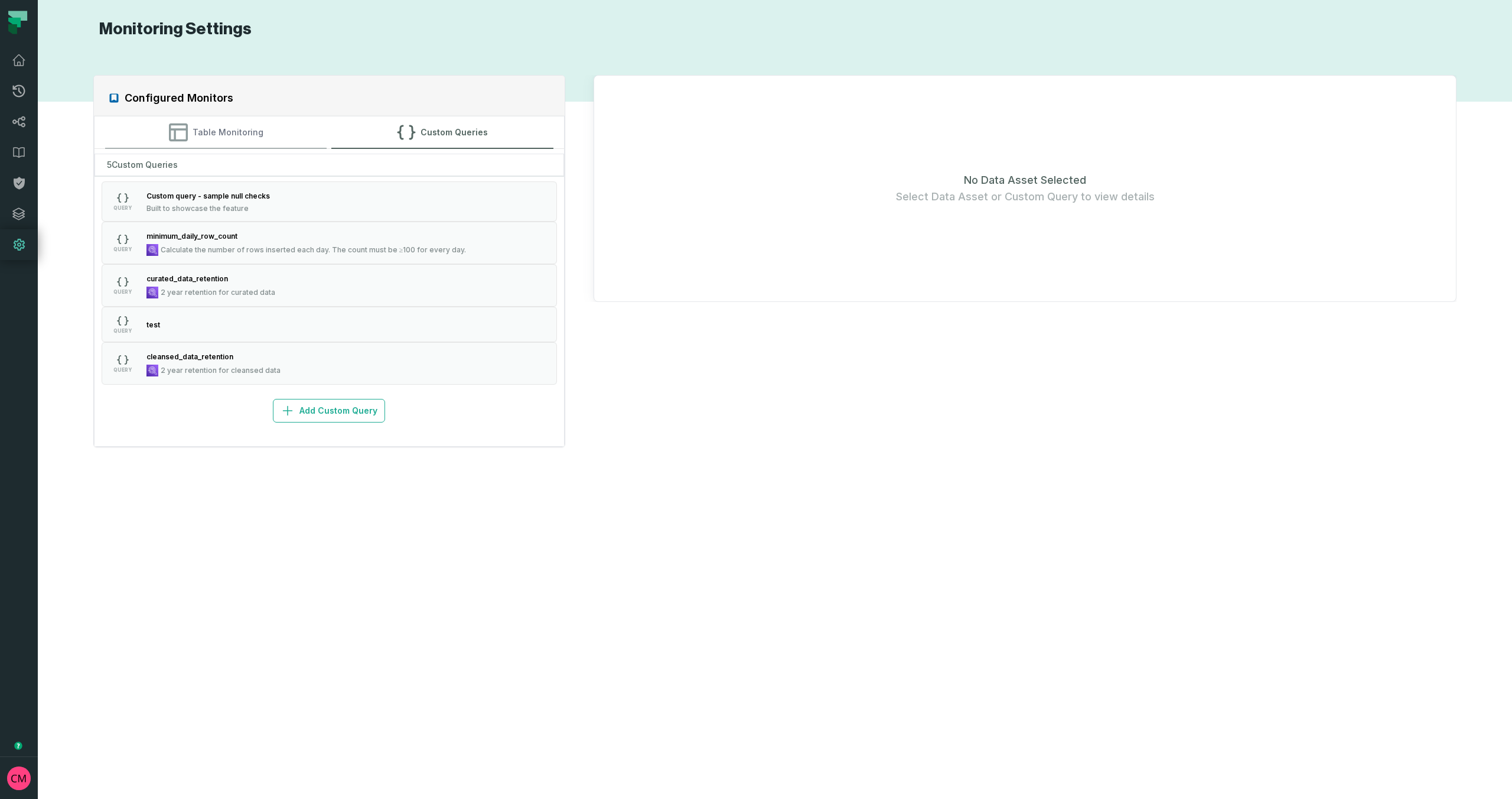
click at [234, 133] on button "Table Monitoring" at bounding box center [216, 132] width 222 height 32
